Goal: Communication & Community: Answer question/provide support

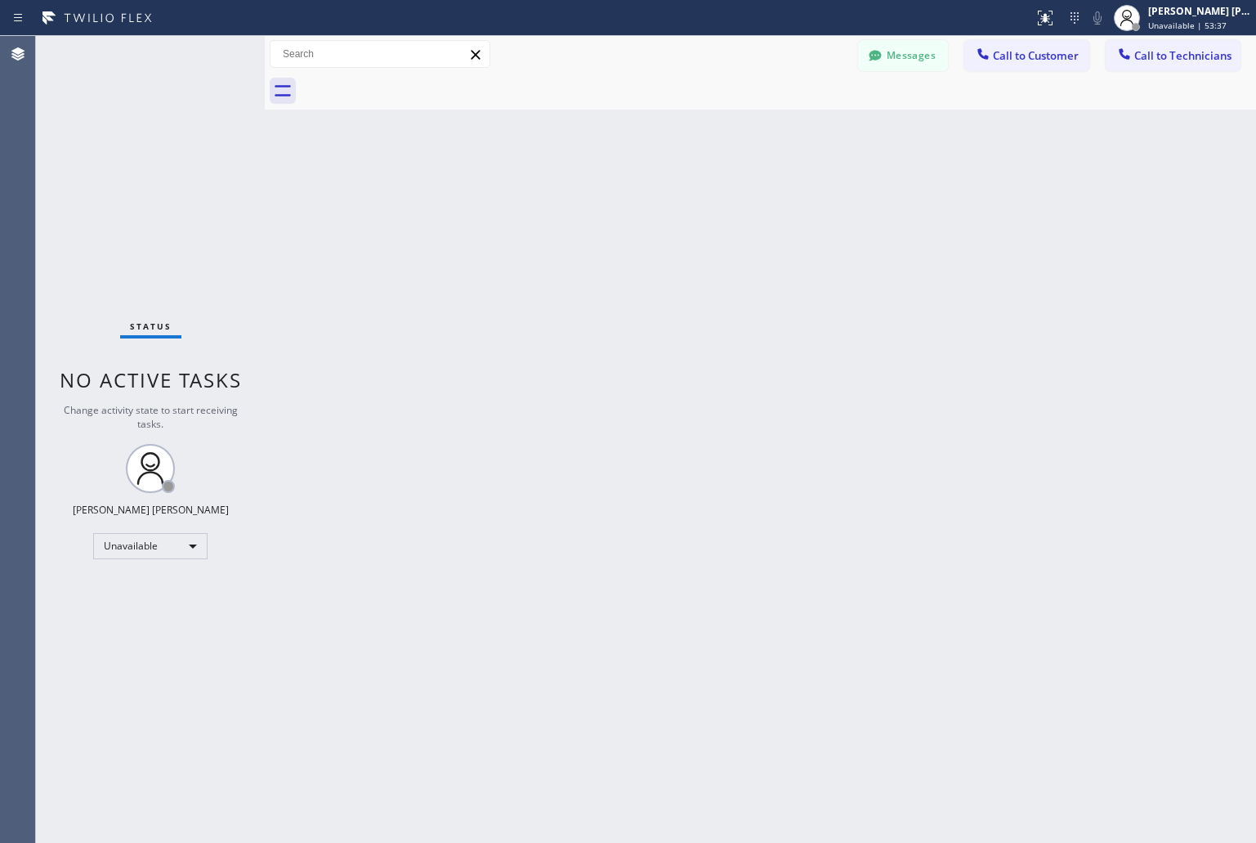
click at [1167, 58] on span "Call to Technicians" at bounding box center [1183, 55] width 97 height 15
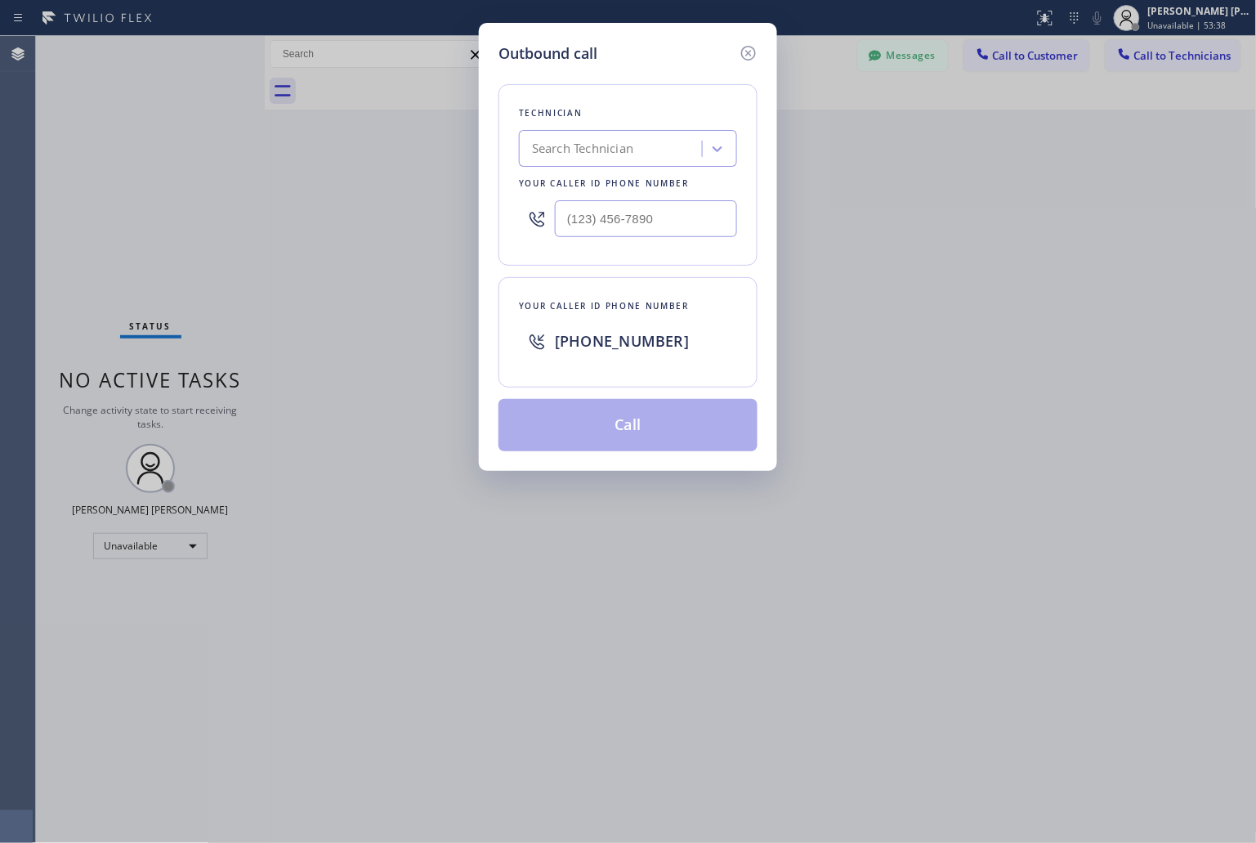
click at [630, 149] on div "Search Technician" at bounding box center [582, 149] width 101 height 19
type input "shah"
click at [675, 192] on div "[PERSON_NAME]" at bounding box center [628, 182] width 218 height 29
type input "[PHONE_NUMBER]"
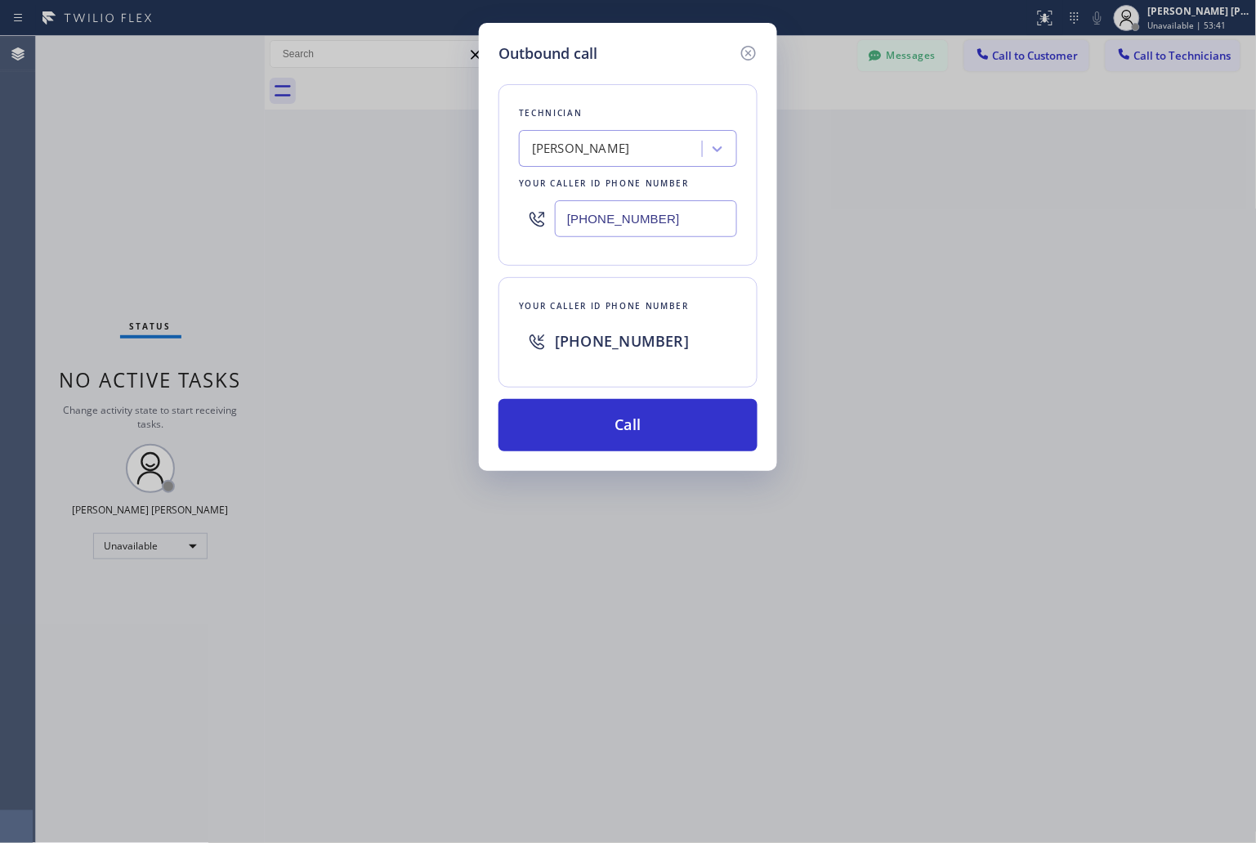
drag, startPoint x: 672, startPoint y: 205, endPoint x: 553, endPoint y: 214, distance: 118.9
click at [553, 214] on div "[PHONE_NUMBER]" at bounding box center [628, 218] width 218 height 53
click at [389, 157] on div "Outbound call Technician [PERSON_NAME] Your caller id phone number [PHONE_NUMBE…" at bounding box center [628, 421] width 1256 height 843
click at [611, 199] on div "[PHONE_NUMBER]" at bounding box center [628, 218] width 218 height 53
click at [611, 201] on input "[PHONE_NUMBER]" at bounding box center [646, 218] width 182 height 37
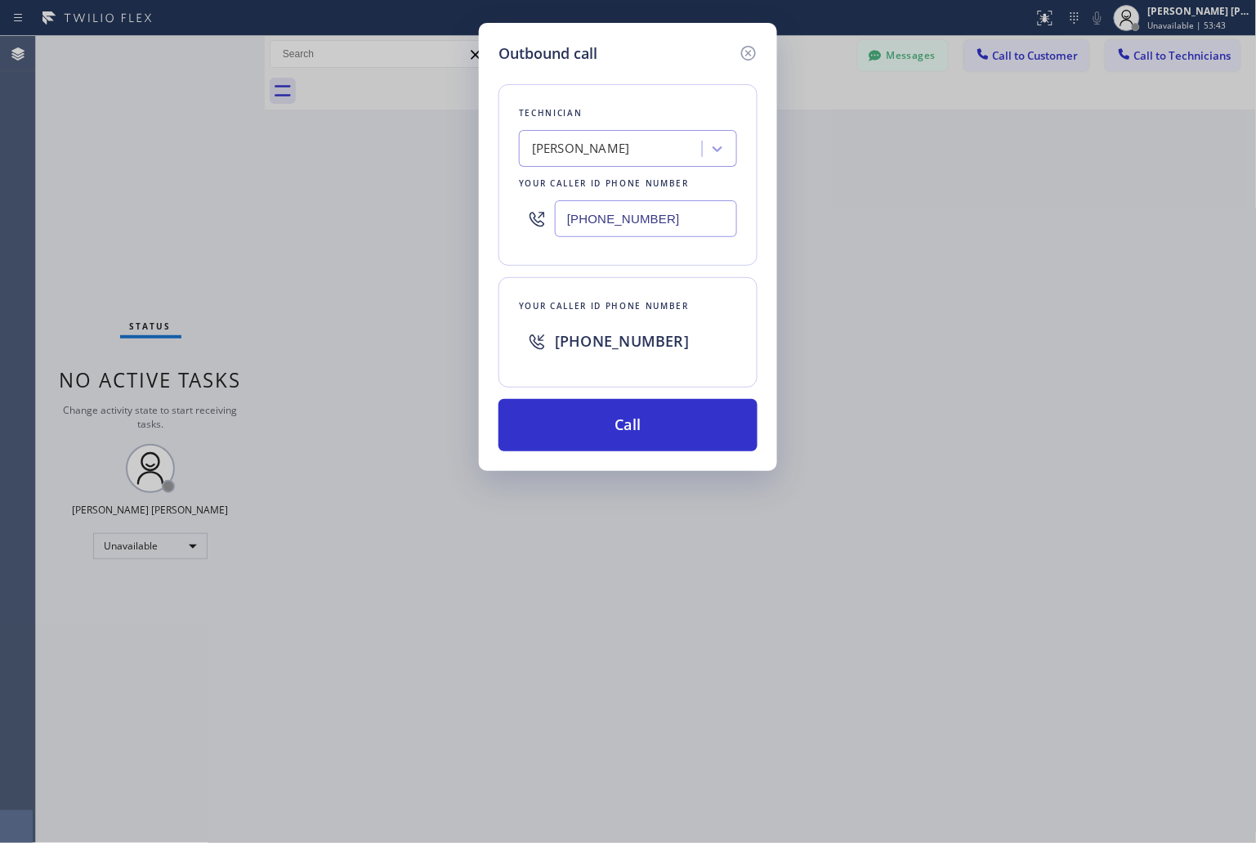
click at [611, 201] on input "[PHONE_NUMBER]" at bounding box center [646, 218] width 182 height 37
click at [684, 209] on input "[PHONE_NUMBER]" at bounding box center [646, 218] width 182 height 37
